Goal: Use online tool/utility: Utilize a website feature to perform a specific function

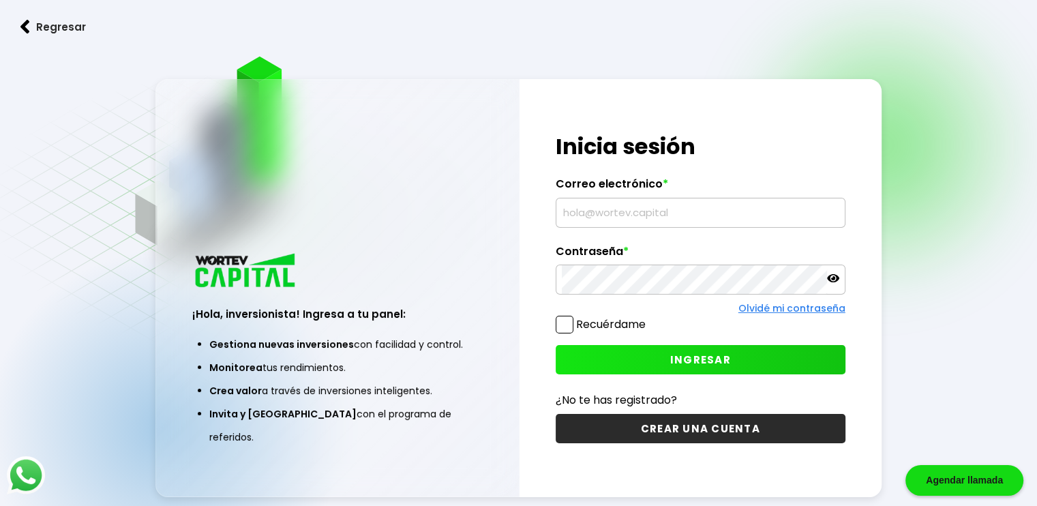
drag, startPoint x: 0, startPoint y: 0, endPoint x: 465, endPoint y: 25, distance: 465.6
click at [465, 25] on link "Regresar" at bounding box center [518, 27] width 1037 height 36
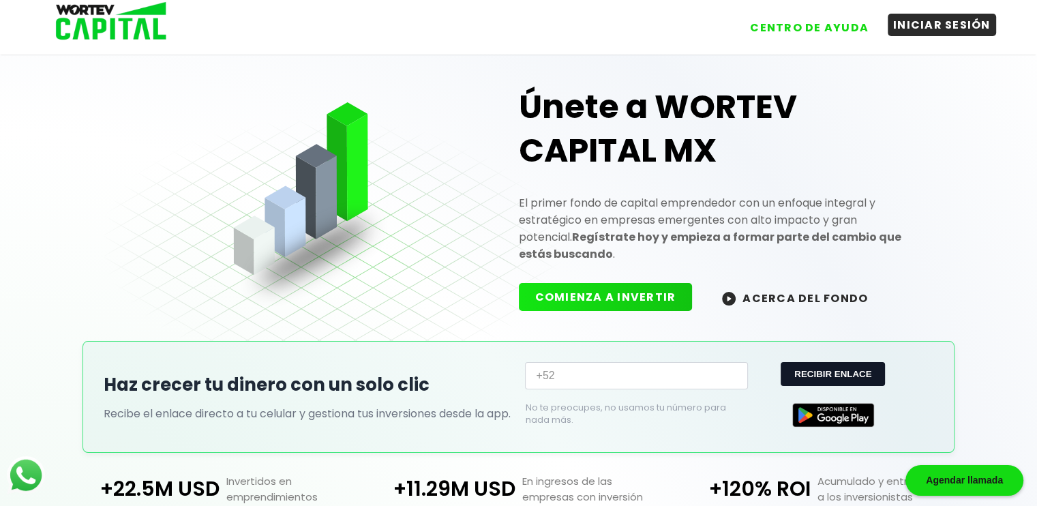
click at [914, 25] on button "INICIAR SESIÓN" at bounding box center [942, 25] width 108 height 22
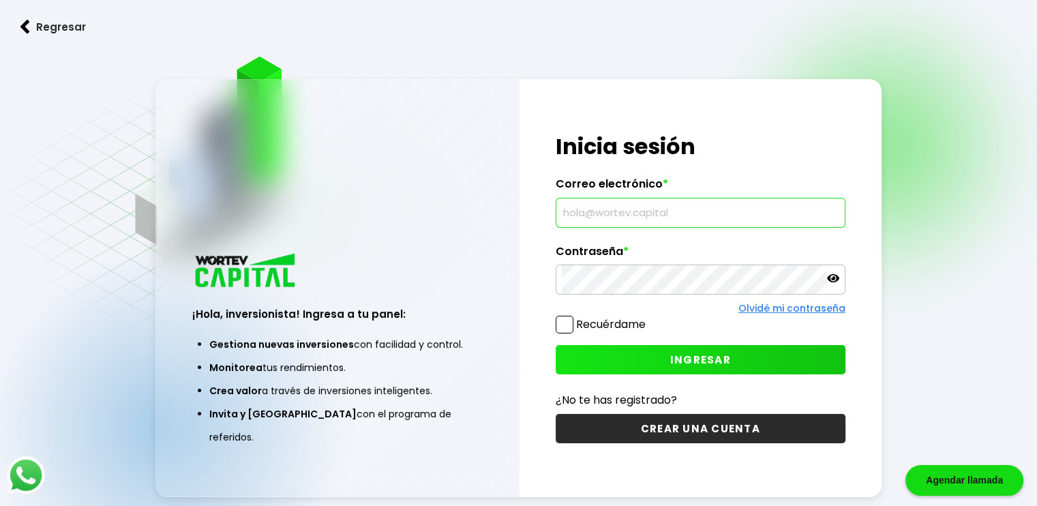
click at [738, 217] on input "text" at bounding box center [700, 212] width 277 height 29
type input "[EMAIL_ADDRESS][DOMAIN_NAME]"
click at [742, 364] on button "INGRESAR" at bounding box center [701, 359] width 290 height 29
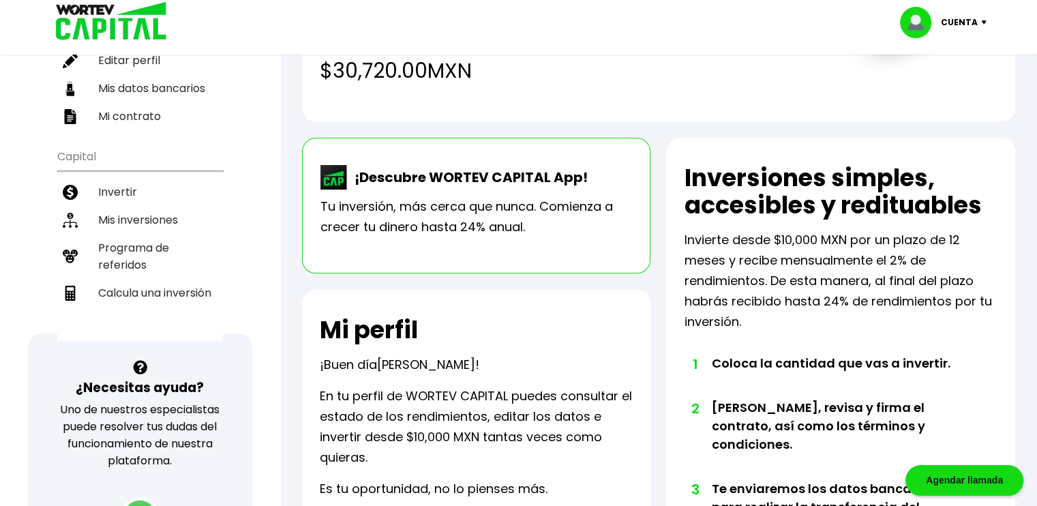
scroll to position [122, 0]
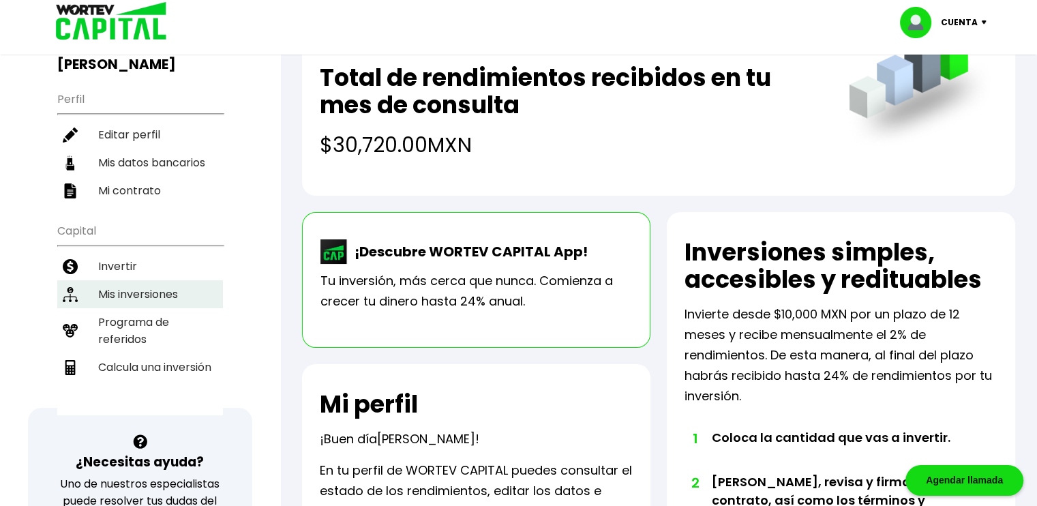
click at [124, 280] on li "Mis inversiones" at bounding box center [140, 294] width 166 height 28
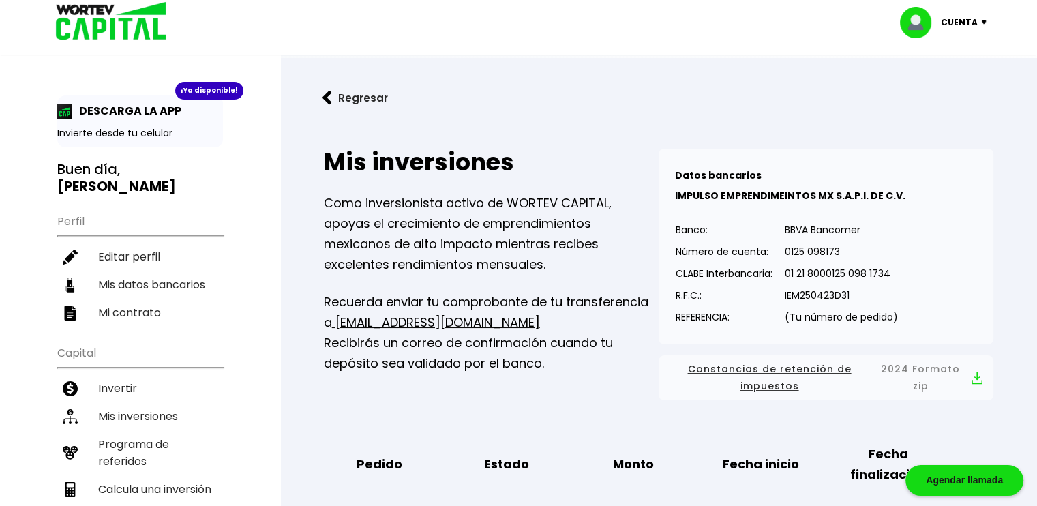
click at [360, 96] on button "Regresar" at bounding box center [355, 98] width 106 height 36
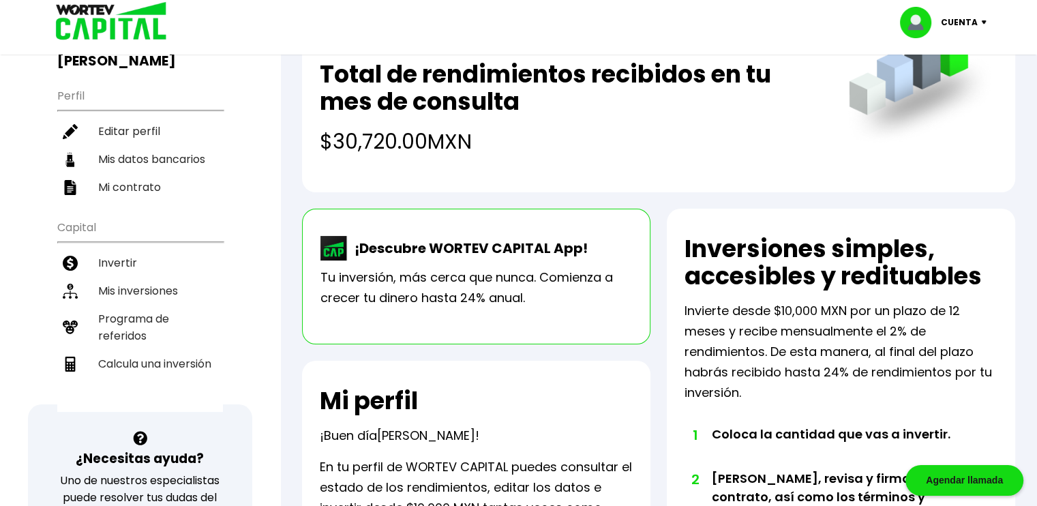
scroll to position [205, 0]
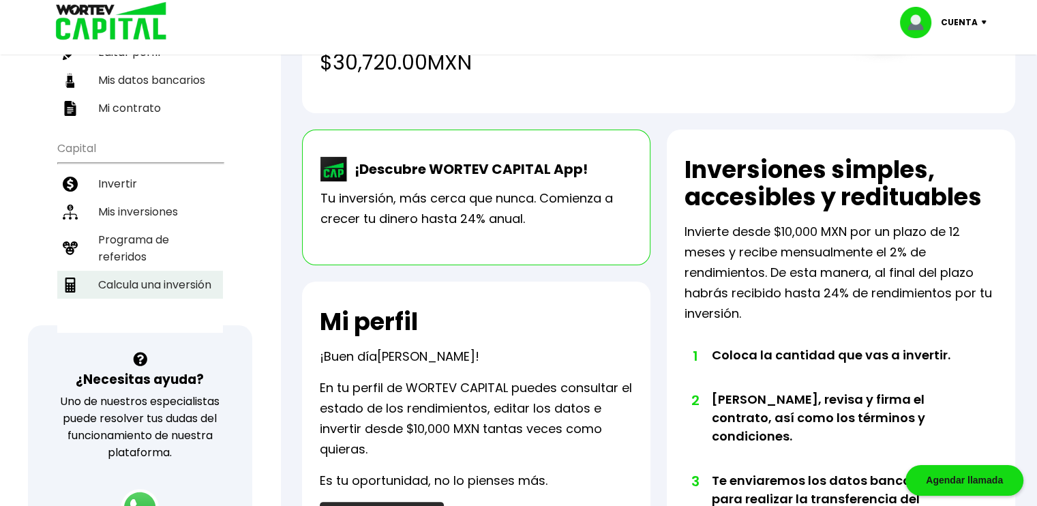
click at [198, 271] on li "Calcula una inversión" at bounding box center [140, 285] width 166 height 28
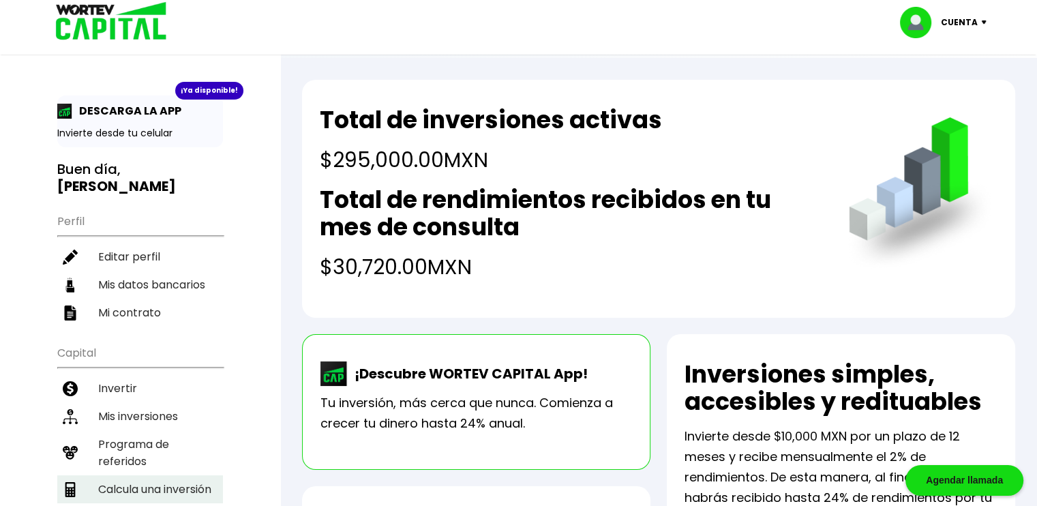
select select "1"
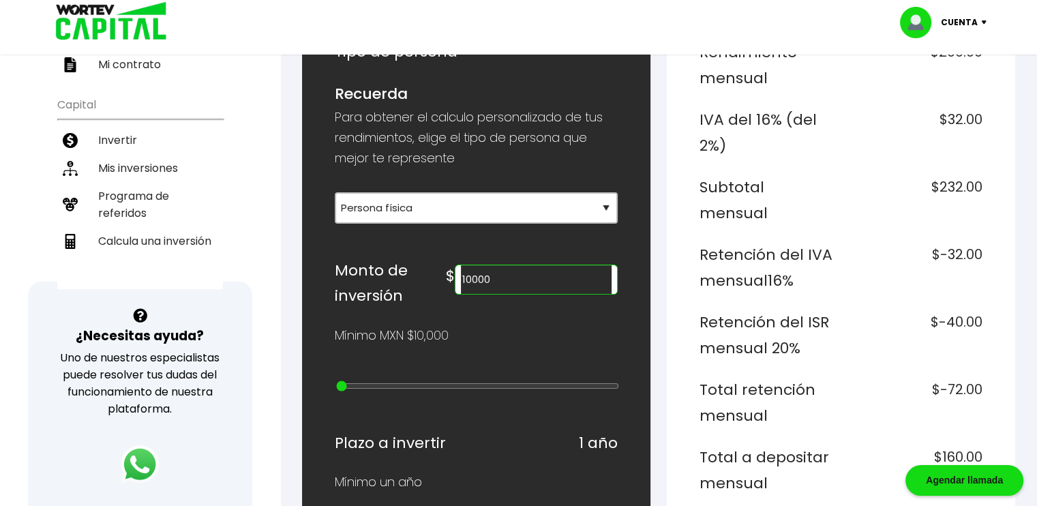
scroll to position [136, 0]
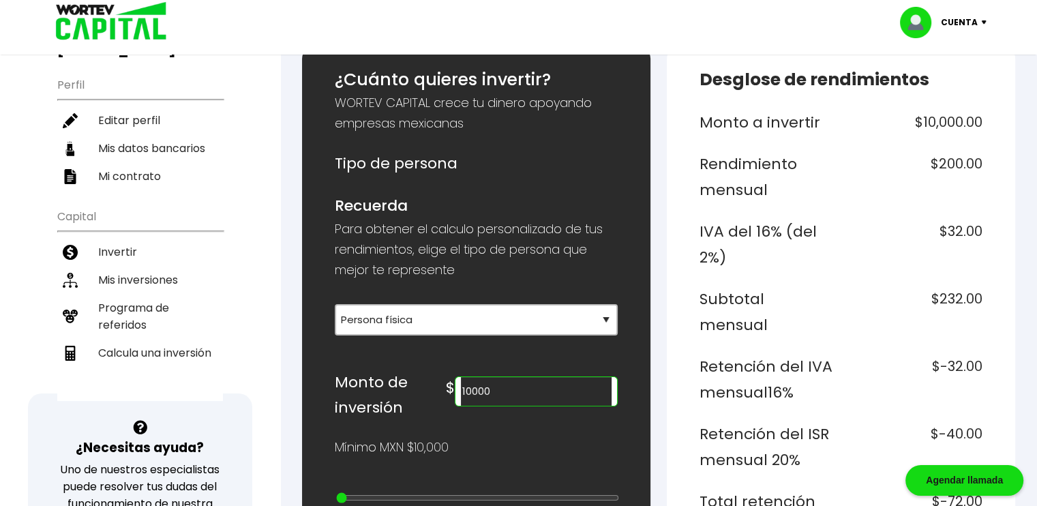
drag, startPoint x: 562, startPoint y: 388, endPoint x: 359, endPoint y: 397, distance: 204.1
click at [359, 397] on div "Monto de inversión $ 10000" at bounding box center [476, 394] width 283 height 51
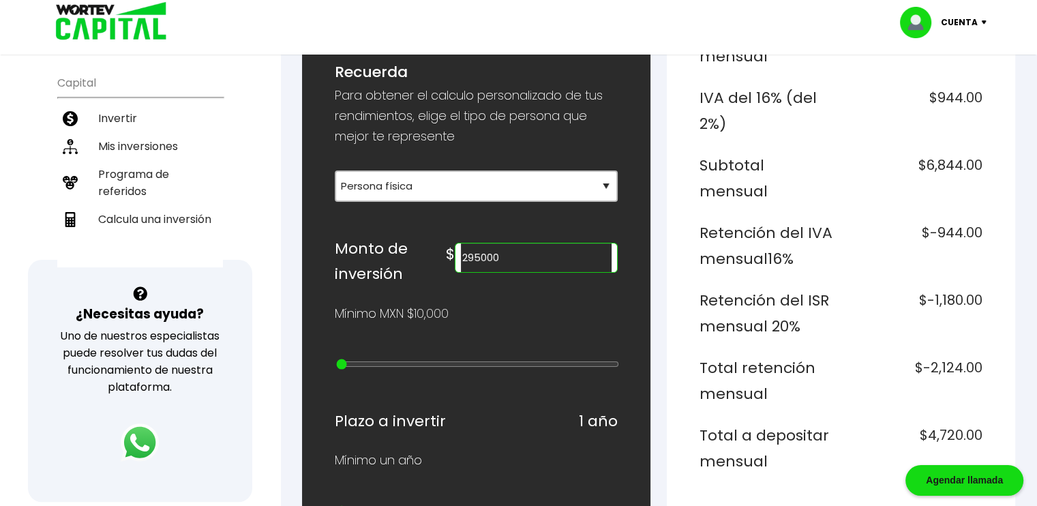
scroll to position [273, 0]
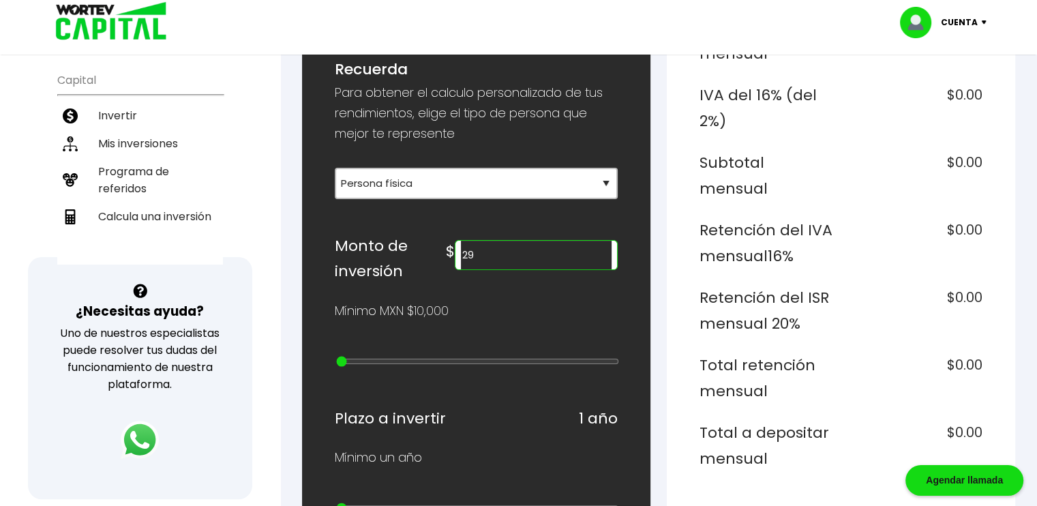
type input "2"
type input "1"
type input "3"
type input "555000"
